Goal: Task Accomplishment & Management: Use online tool/utility

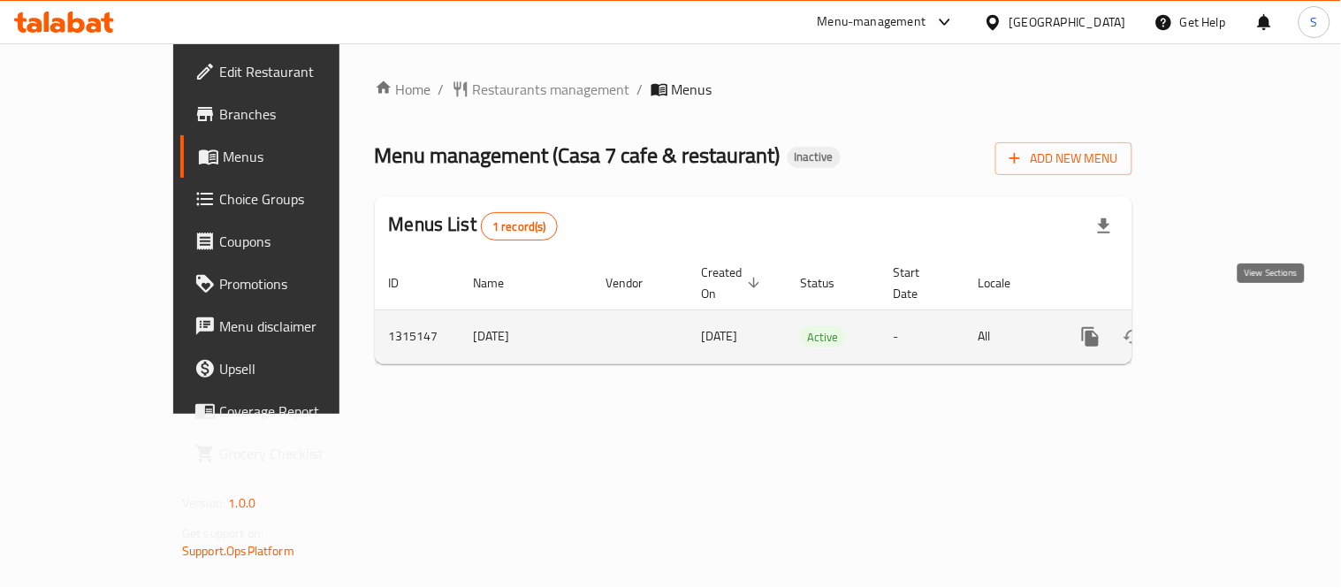
click at [1228, 326] on icon "enhanced table" at bounding box center [1217, 336] width 21 height 21
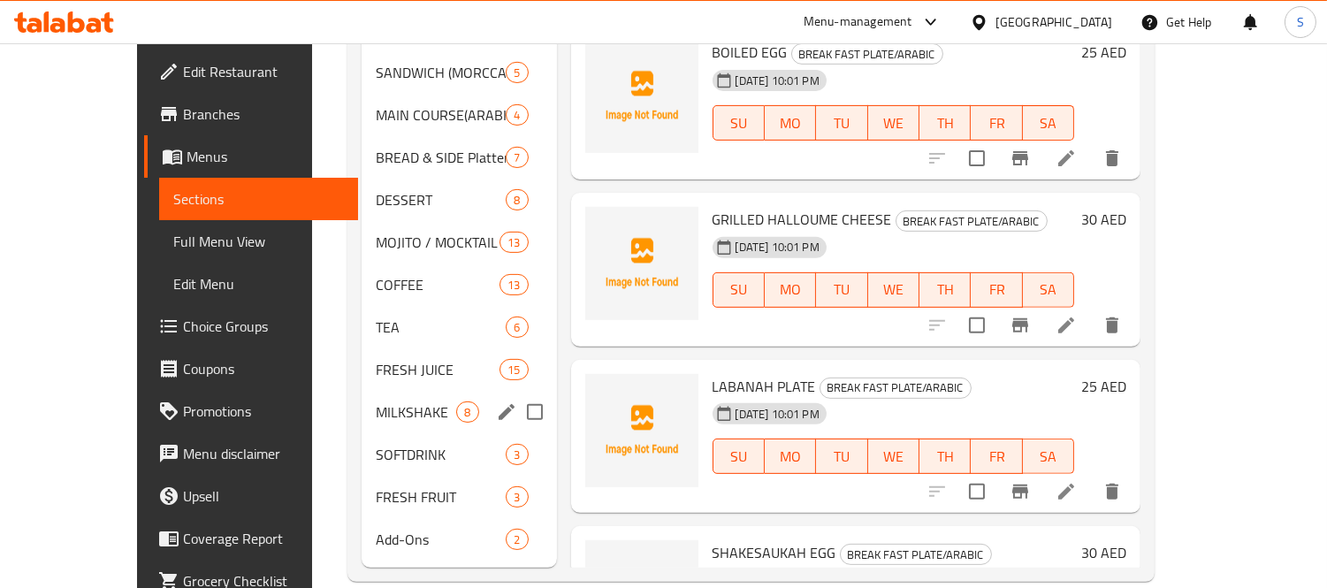
scroll to position [1257, 0]
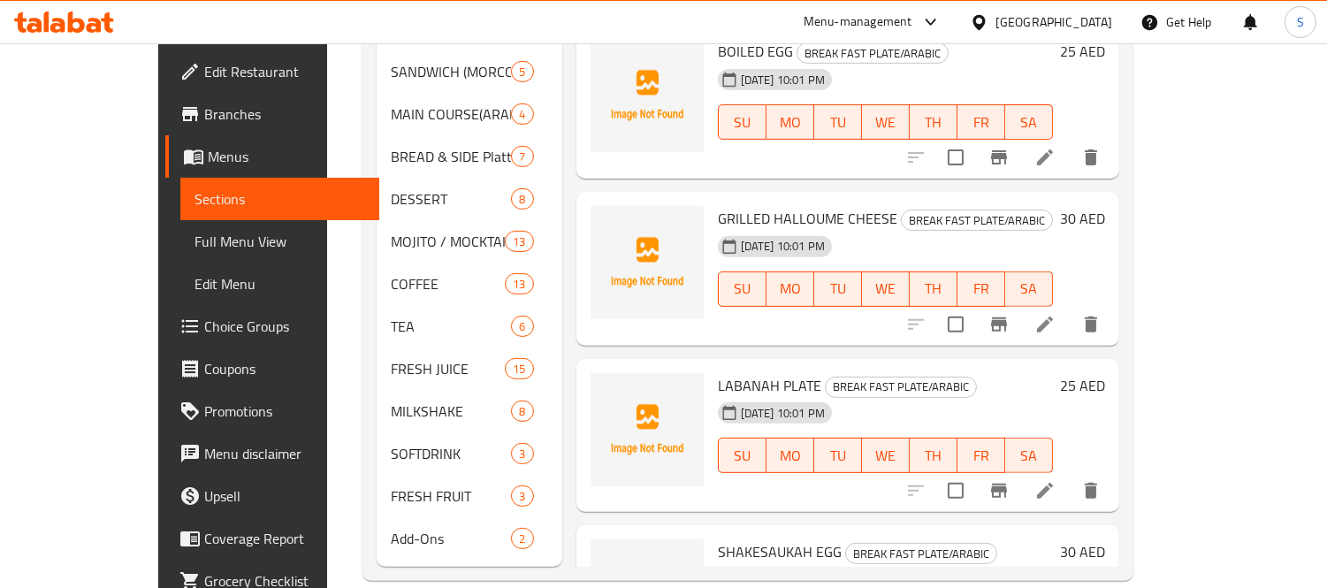
click at [180, 253] on link "Full Menu View" at bounding box center [280, 241] width 200 height 42
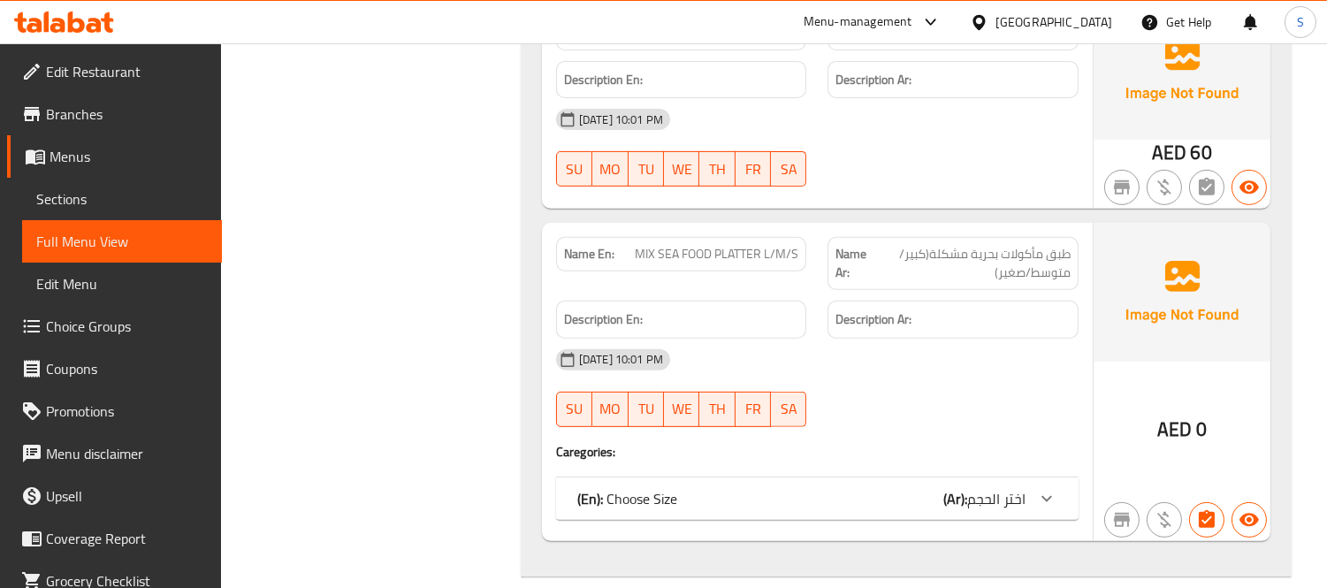
scroll to position [37884, 0]
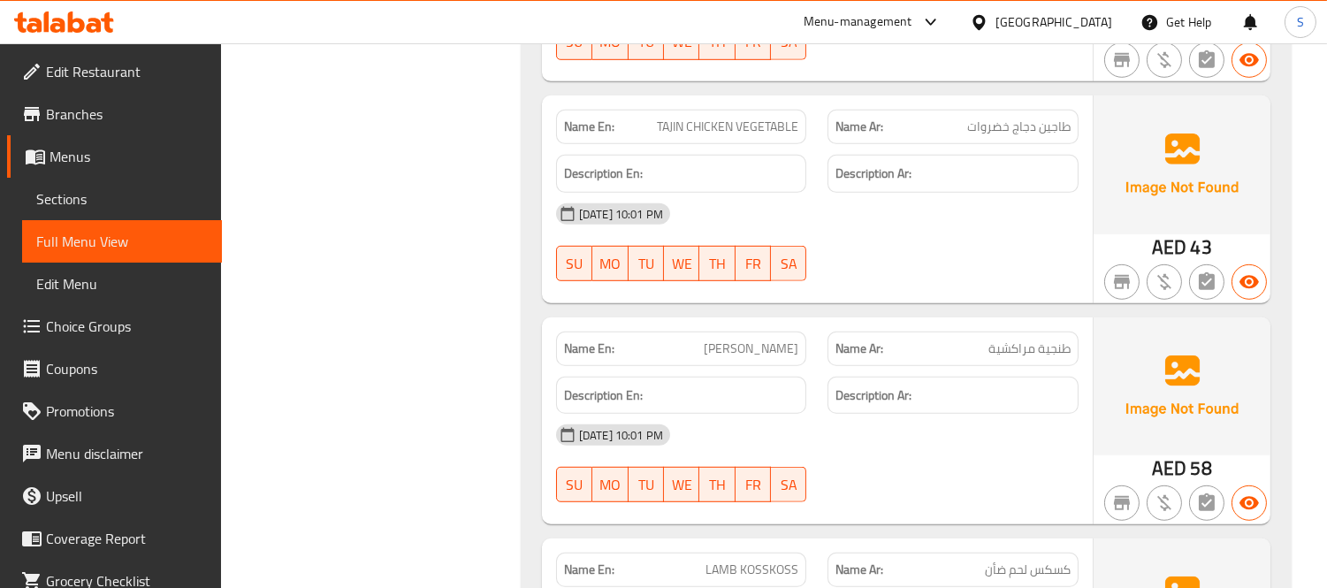
click at [155, 203] on span "Sections" at bounding box center [121, 198] width 171 height 21
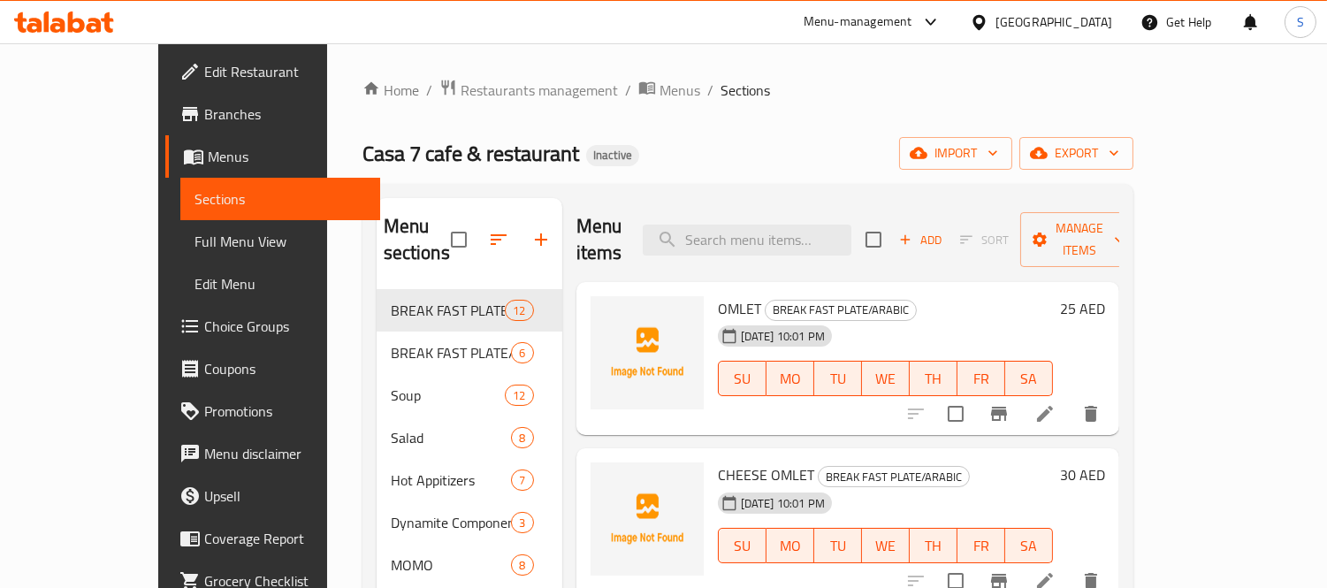
click at [1119, 155] on span "export" at bounding box center [1076, 153] width 86 height 22
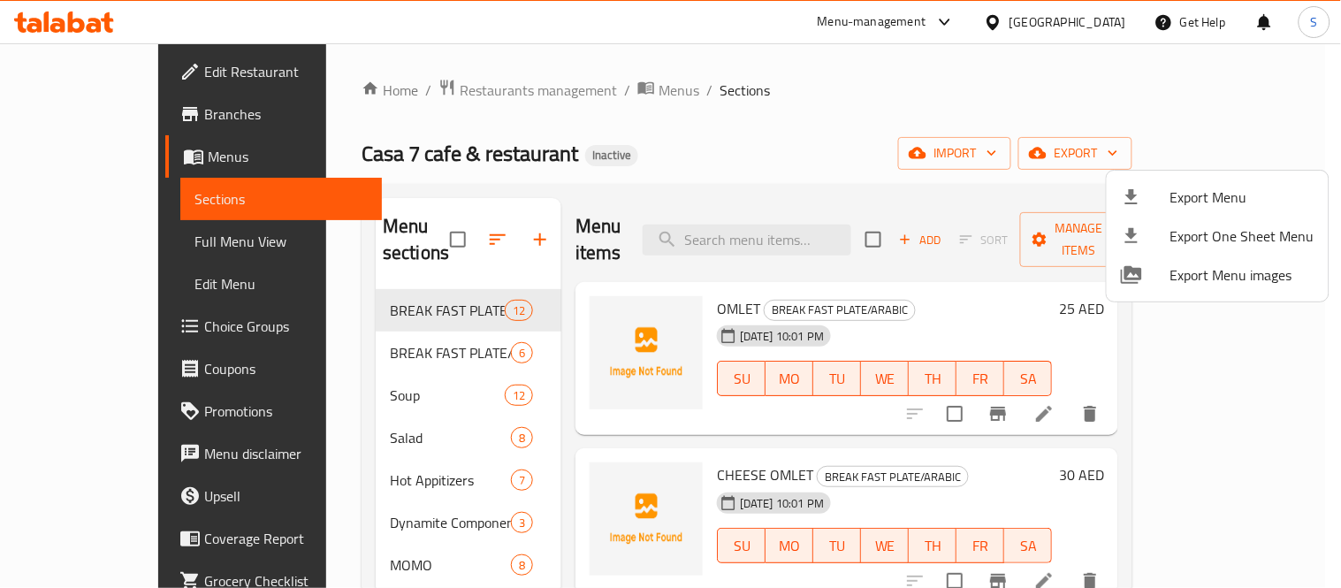
click at [1142, 212] on li "Export Menu" at bounding box center [1217, 197] width 222 height 39
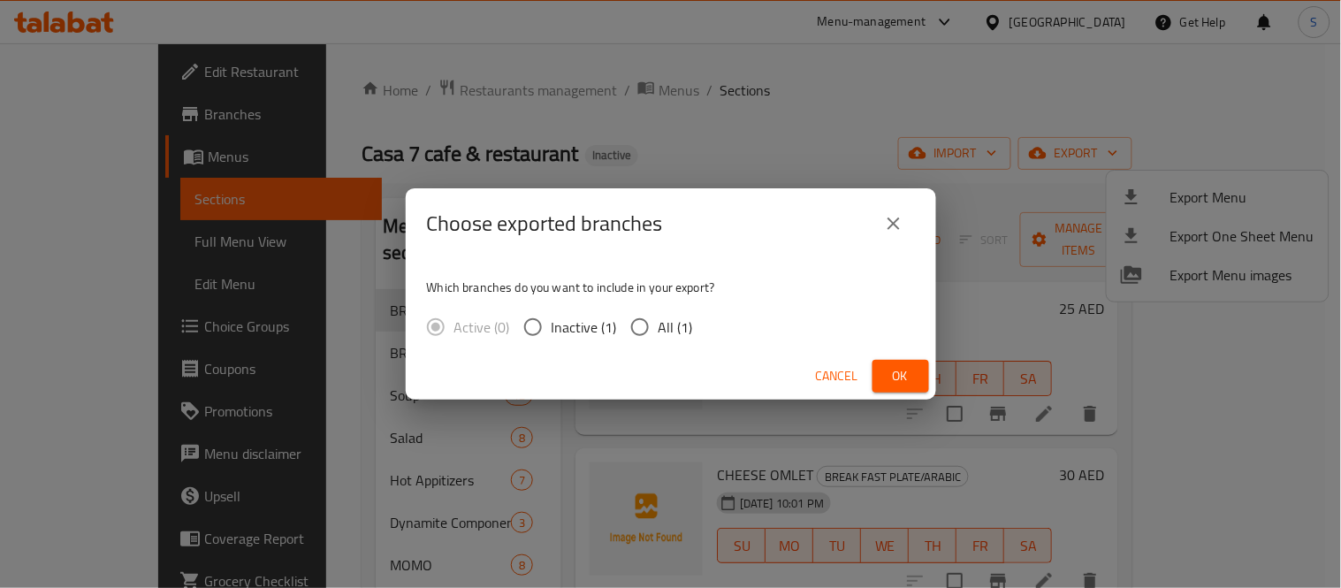
click at [650, 323] on input "All (1)" at bounding box center [639, 326] width 37 height 37
radio input "true"
click at [887, 369] on span "Ok" at bounding box center [900, 376] width 28 height 22
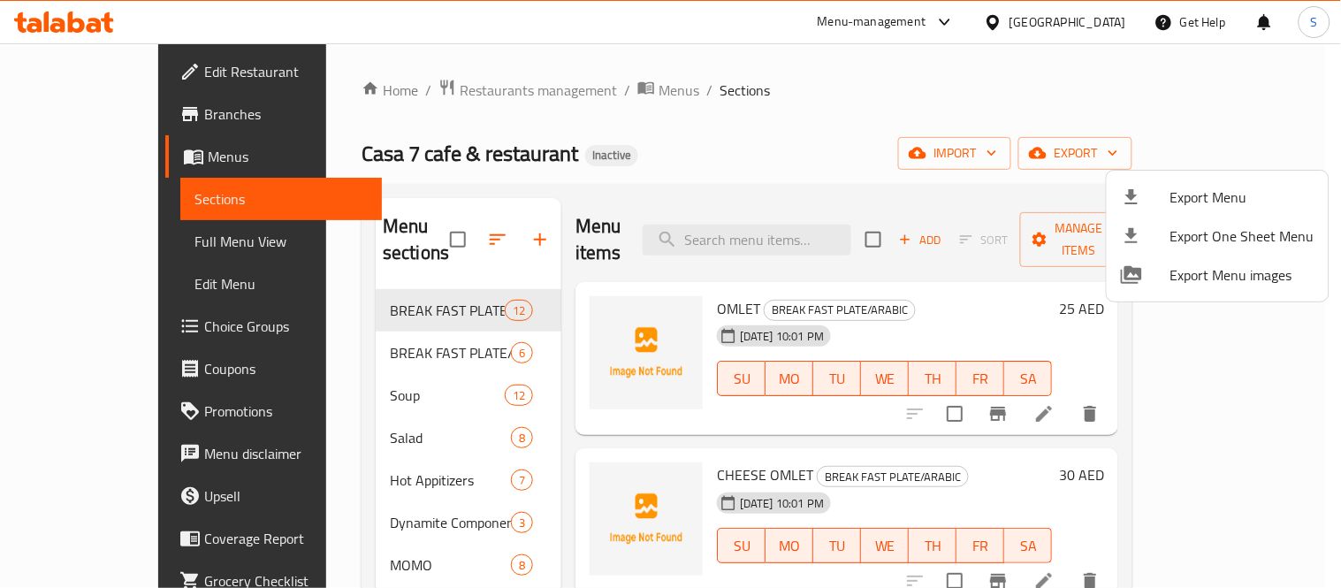
click at [761, 222] on div at bounding box center [670, 294] width 1341 height 588
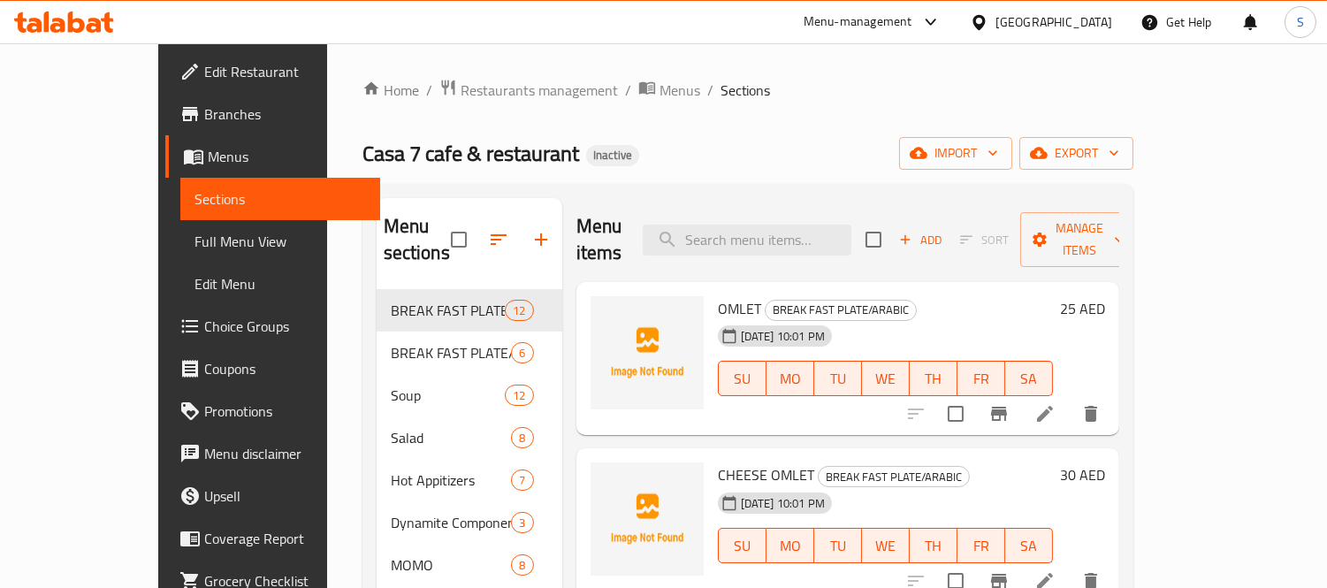
click at [761, 224] on input "search" at bounding box center [747, 239] width 209 height 31
paste input "STRAWBERRY"
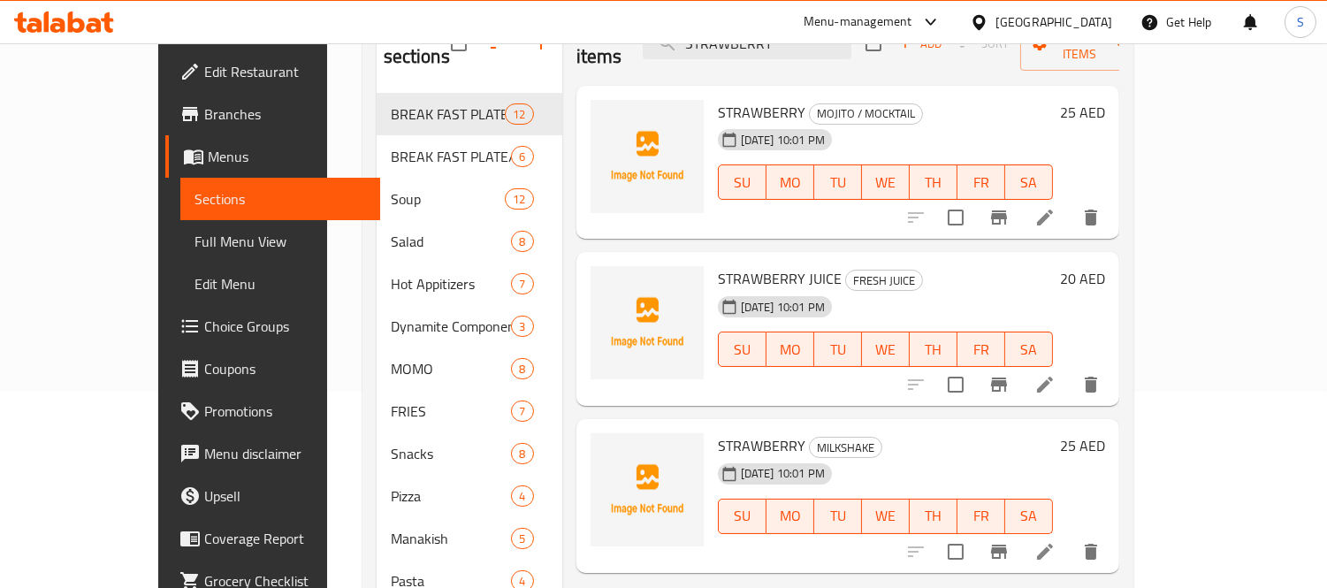
scroll to position [98, 0]
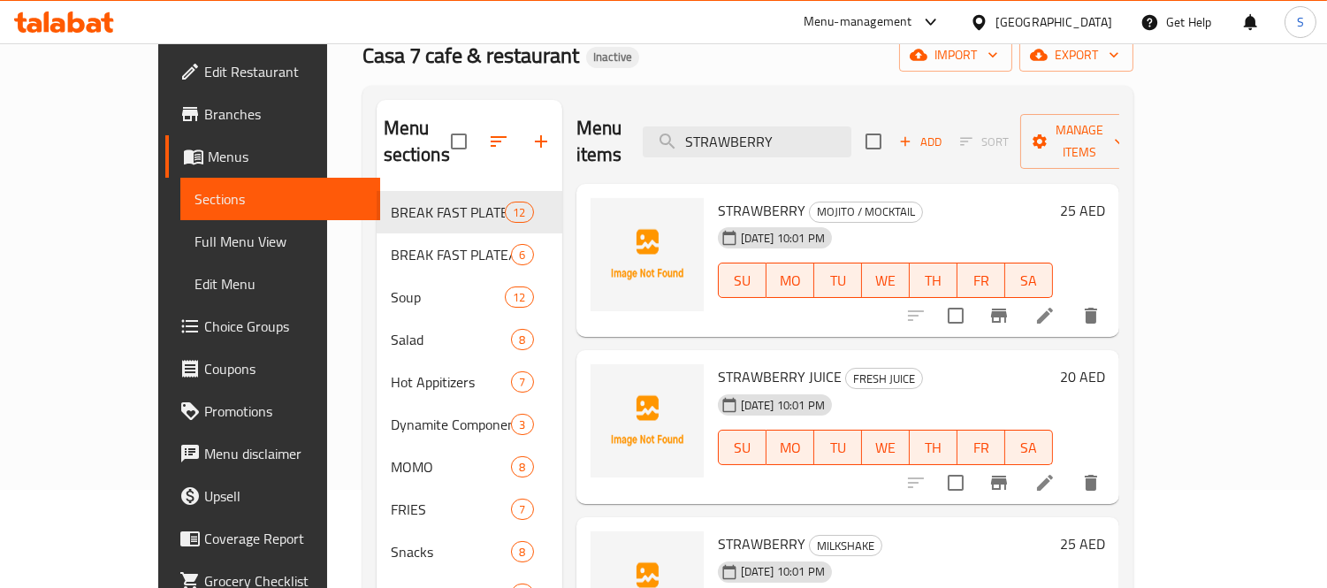
type input "STRAWBERRY"
